Goal: Task Accomplishment & Management: Complete application form

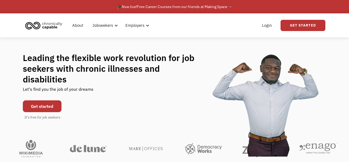
click at [191, 17] on div "Login Get Started" at bounding box center [256, 25] width 137 height 17
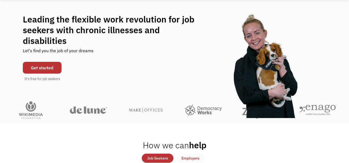
scroll to position [39, 0]
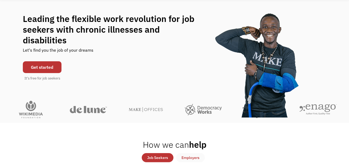
click at [46, 61] on link "Get started" at bounding box center [42, 67] width 39 height 12
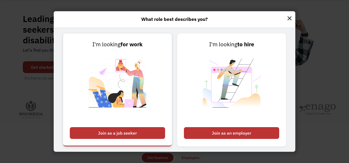
click at [127, 133] on div "Join as a job seeker" at bounding box center [117, 133] width 95 height 12
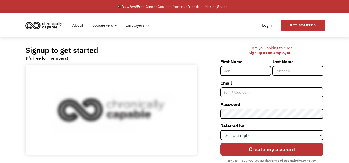
click at [241, 69] on input "First Name" at bounding box center [245, 71] width 51 height 10
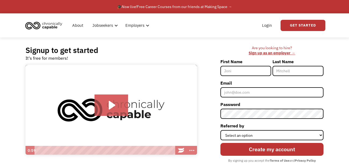
type input "BURL"
type input "Gossman"
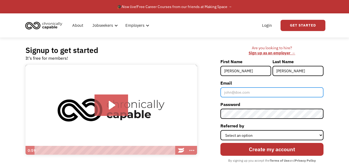
click at [248, 91] on input "Email" at bounding box center [271, 92] width 103 height 10
type input "blurylurb@gmail.com"
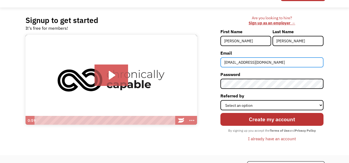
scroll to position [37, 0]
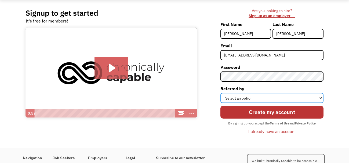
click at [283, 98] on select "Select an option Instagram Facebook Twitter Search Engine News Article Word of …" at bounding box center [271, 98] width 103 height 10
select select "Other"
click at [220, 93] on select "Select an option Instagram Facebook Twitter Search Engine News Article Word of …" at bounding box center [271, 98] width 103 height 10
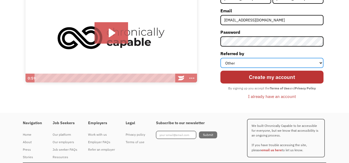
scroll to position [75, 0]
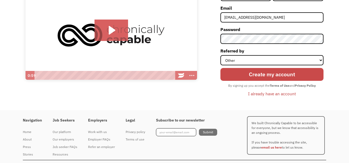
click at [260, 72] on input "Create my account" at bounding box center [271, 74] width 103 height 13
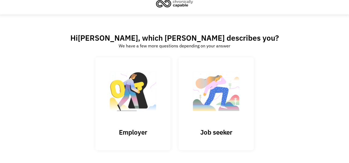
scroll to position [29, 0]
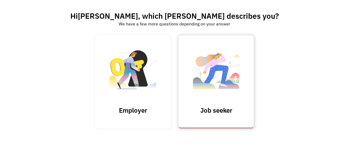
click at [209, 72] on img at bounding box center [216, 72] width 54 height 52
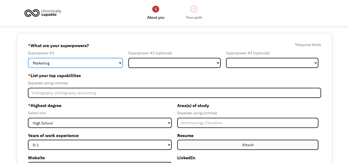
click at [121, 61] on select "Marketing Human Resources Finance Technology Operations Sales Industrial & Manu…" at bounding box center [75, 63] width 95 height 10
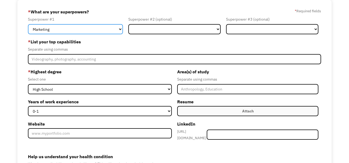
scroll to position [35, 0]
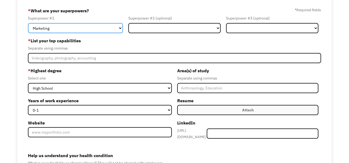
click at [67, 31] on select "Marketing Human Resources Finance Technology Operations Sales Industrial & Manu…" at bounding box center [75, 28] width 95 height 10
select select "Other"
click at [28, 23] on select "Marketing Human Resources Finance Technology Operations Sales Industrial & Manu…" at bounding box center [75, 28] width 95 height 10
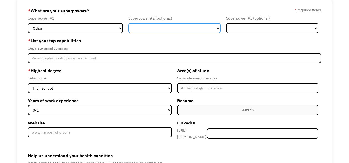
click at [198, 28] on select "Marketing Human Resources Finance Technology Operations Sales Industrial & Manu…" at bounding box center [174, 28] width 92 height 10
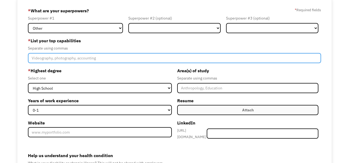
click at [160, 60] on input "Member-Create-Step1" at bounding box center [174, 58] width 293 height 10
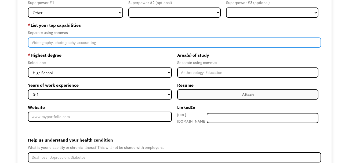
scroll to position [51, 0]
